Goal: Task Accomplishment & Management: Use online tool/utility

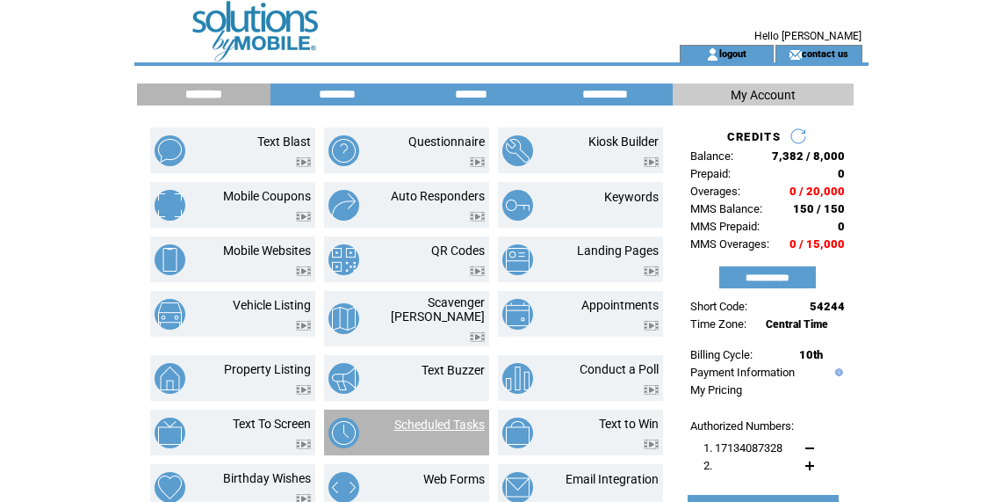
click at [451, 418] on link "Scheduled Tasks" at bounding box center [439, 424] width 90 height 14
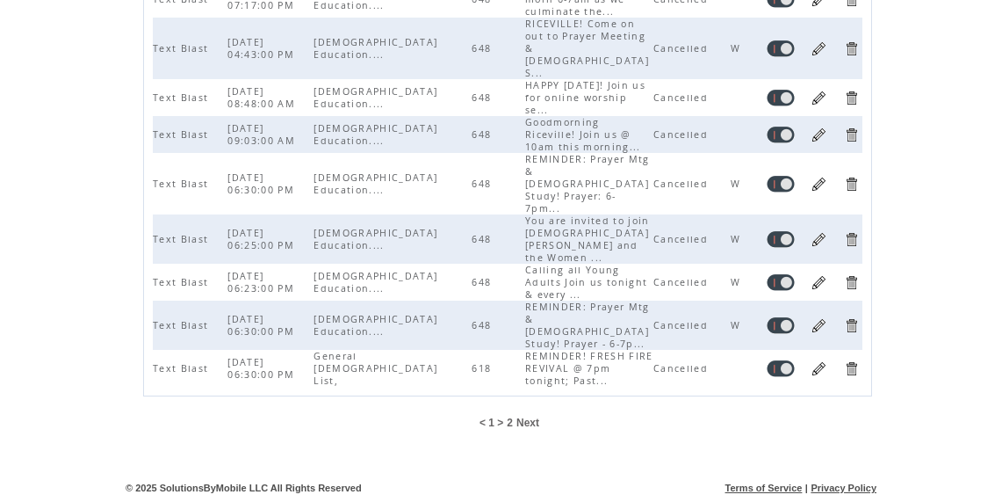
scroll to position [1144, 0]
click at [509, 421] on span "2" at bounding box center [510, 422] width 6 height 12
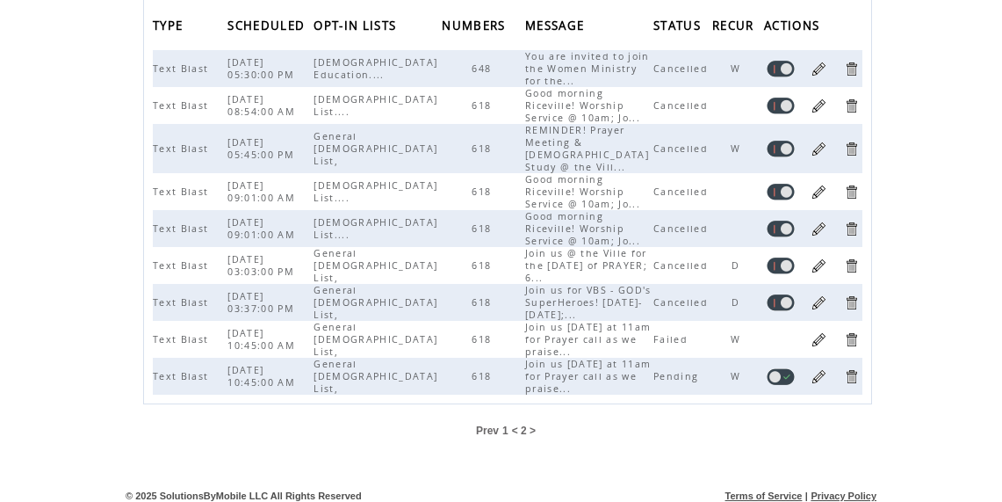
scroll to position [393, 0]
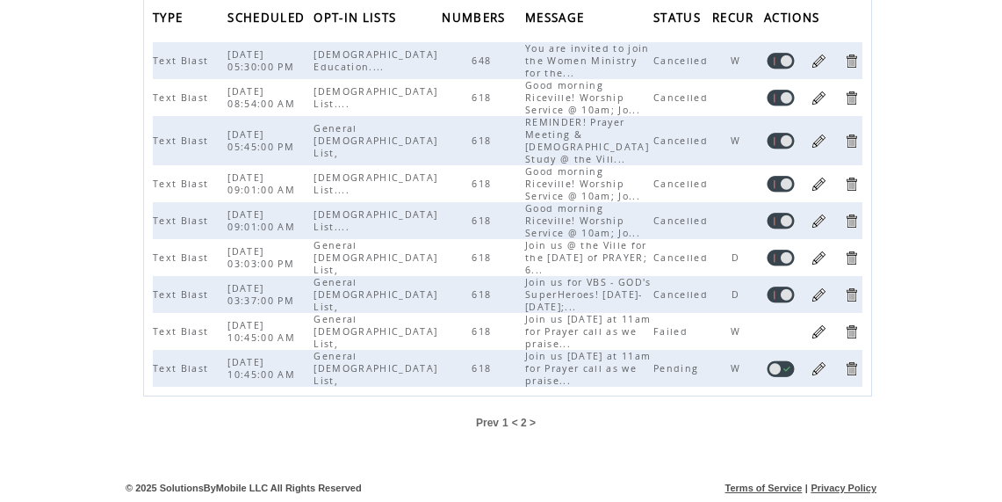
click at [823, 323] on link at bounding box center [819, 331] width 17 height 17
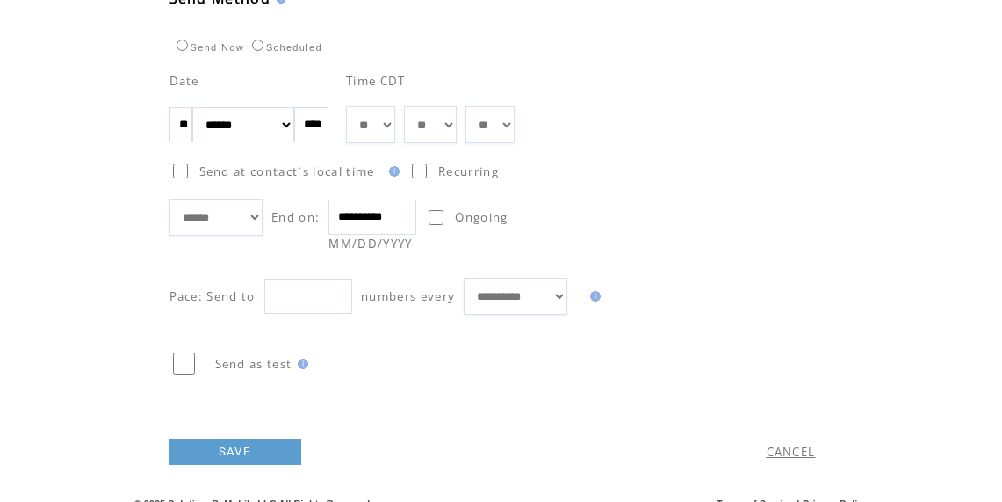
scroll to position [1007, 0]
click at [192, 143] on input "**" at bounding box center [181, 125] width 23 height 35
type input "*"
type input "**"
click at [365, 440] on td "SAVE" at bounding box center [353, 448] width 367 height 88
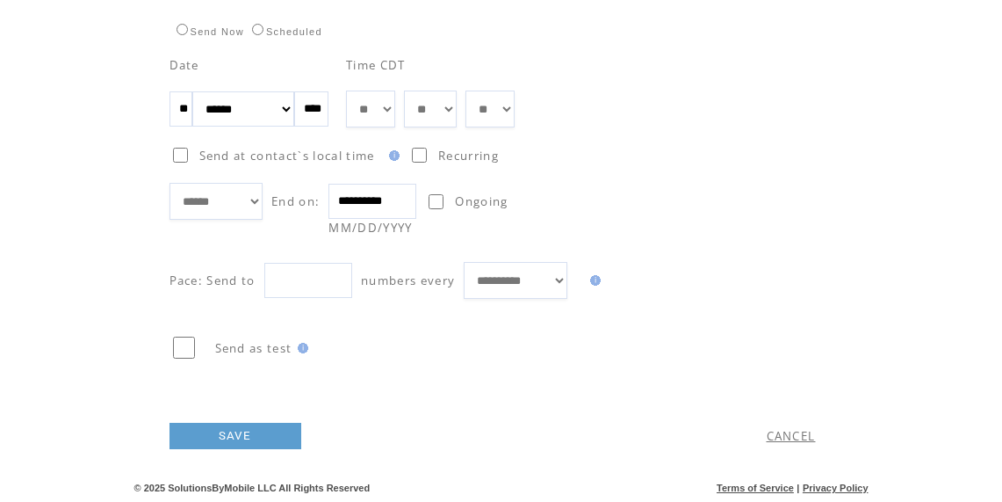
scroll to position [1031, 0]
click at [237, 449] on link "SAVE" at bounding box center [236, 435] width 132 height 26
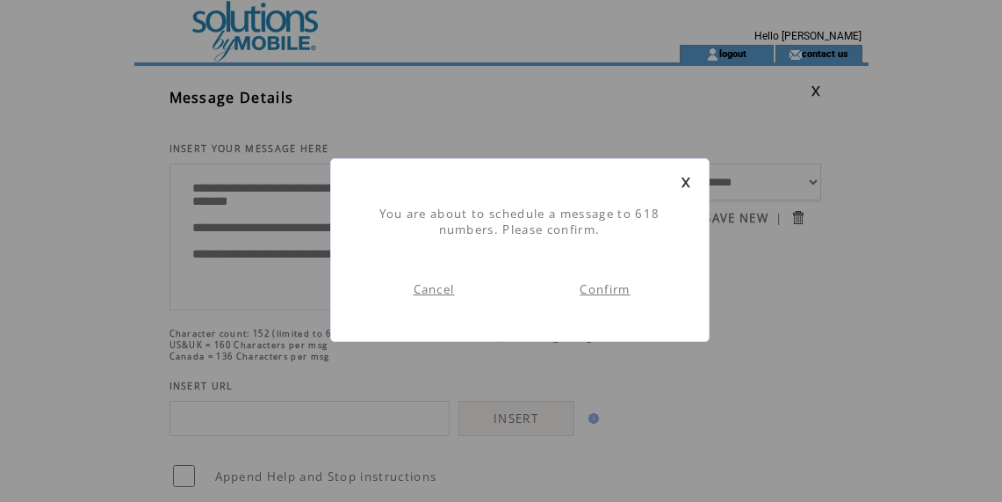
scroll to position [1, 0]
click at [612, 292] on link "Confirm" at bounding box center [605, 289] width 50 height 16
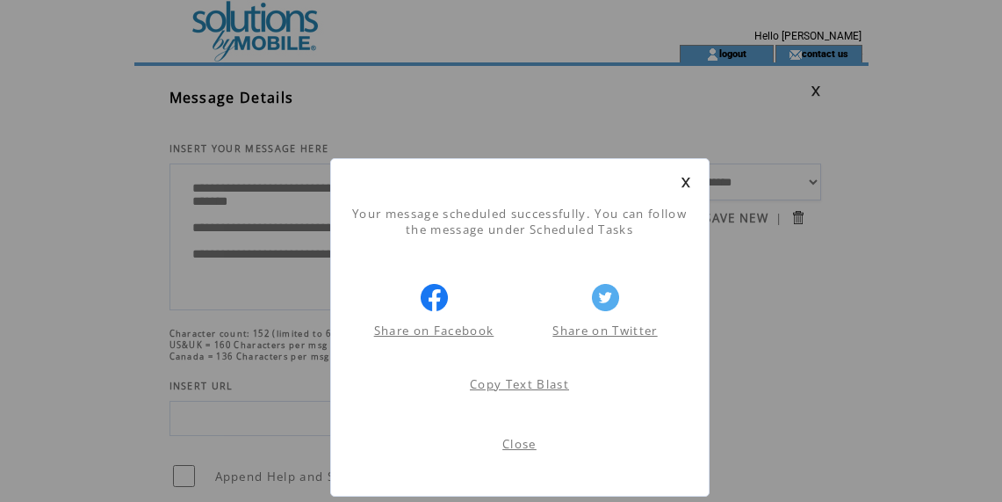
scroll to position [1, 0]
click at [524, 448] on link "Close" at bounding box center [519, 444] width 34 height 16
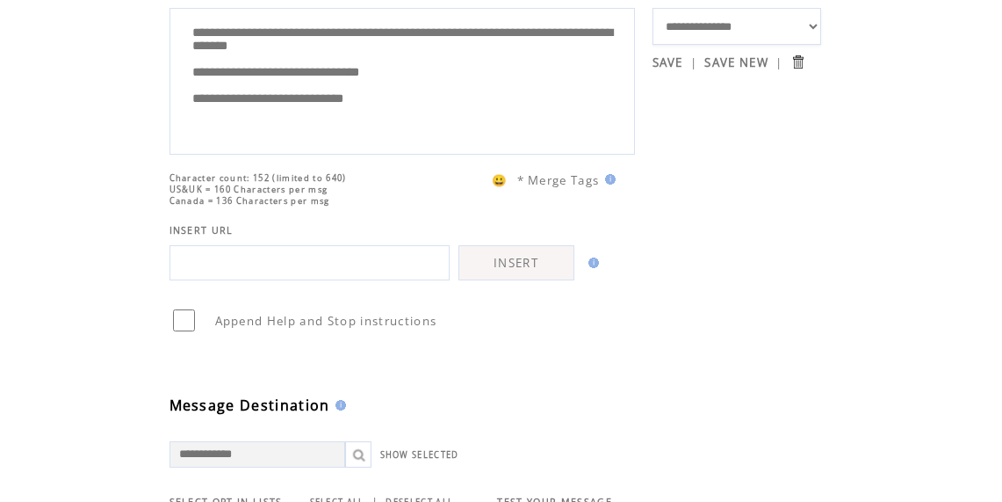
scroll to position [0, 0]
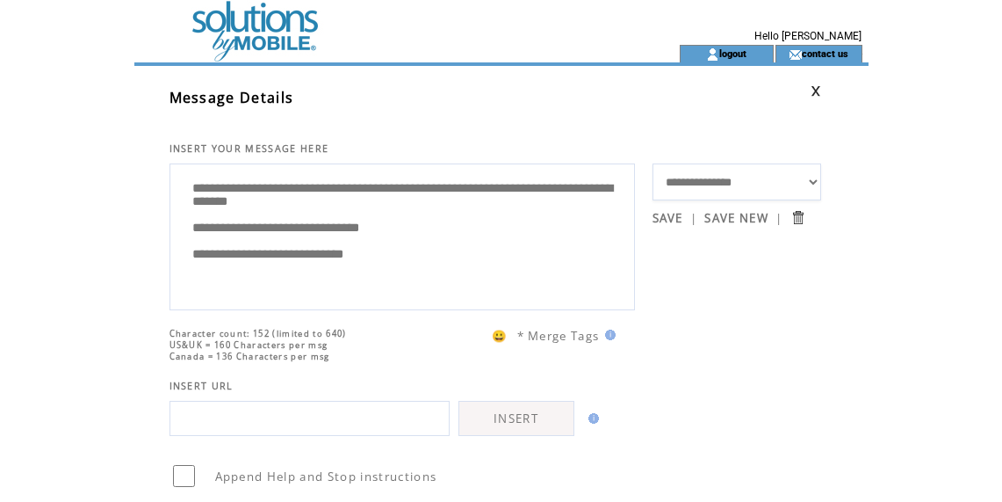
click at [821, 91] on link at bounding box center [816, 90] width 11 height 11
